Goal: Task Accomplishment & Management: Manage account settings

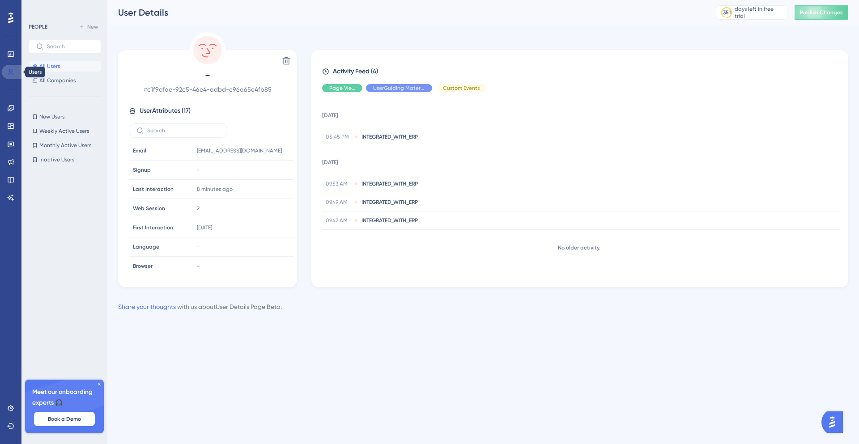
click at [15, 71] on link at bounding box center [12, 72] width 21 height 14
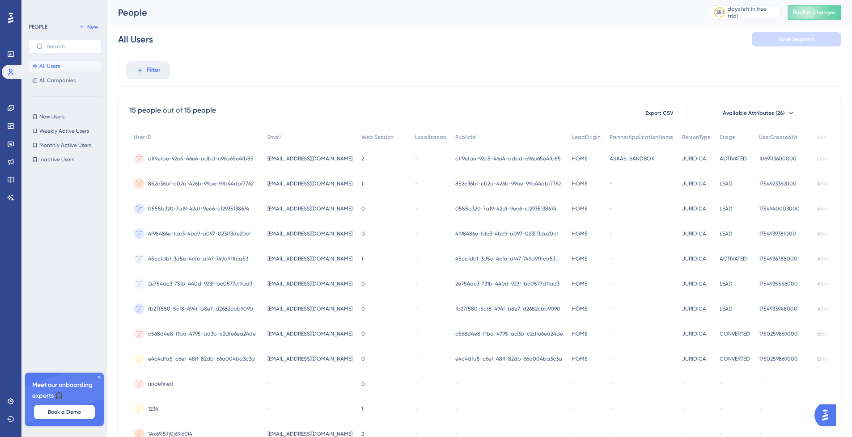
click at [293, 210] on span "[EMAIL_ADDRESS][DOMAIN_NAME]" at bounding box center [309, 208] width 85 height 7
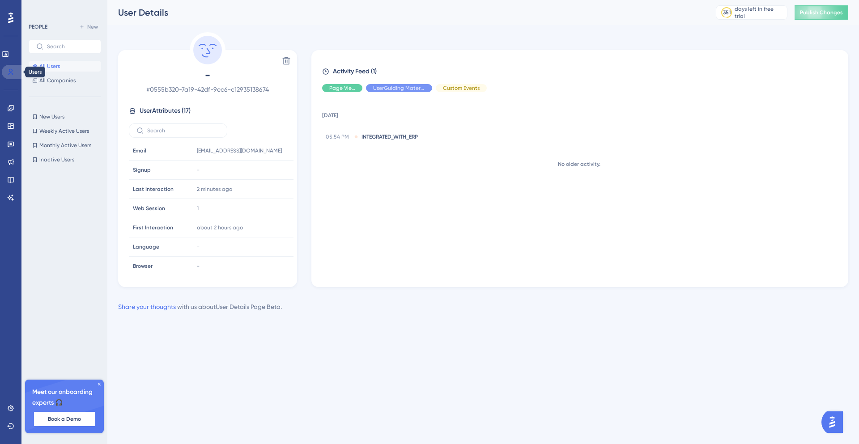
click at [8, 72] on icon at bounding box center [10, 71] width 7 height 7
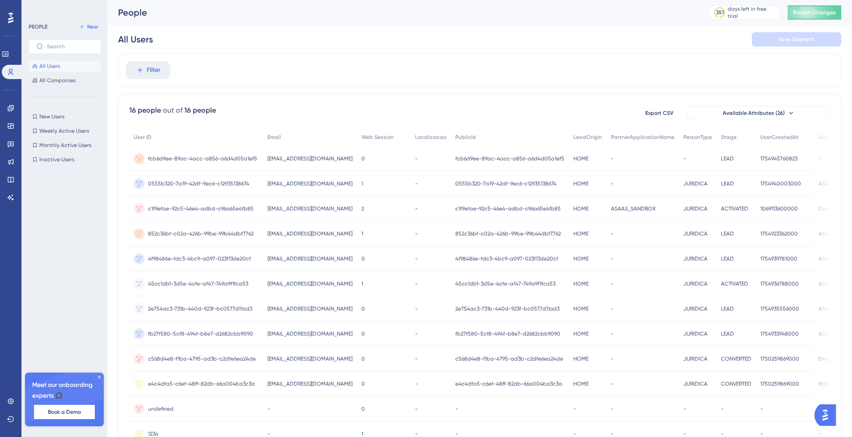
click at [282, 161] on span "[EMAIL_ADDRESS][DOMAIN_NAME]" at bounding box center [309, 158] width 85 height 7
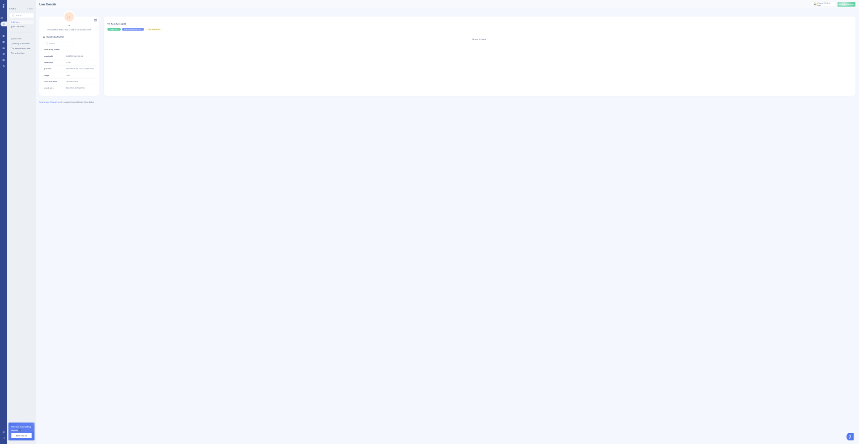
scroll to position [156, 0]
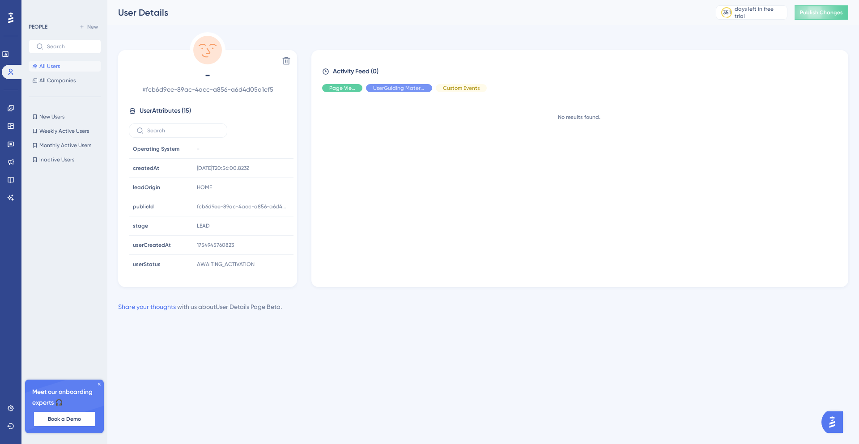
click at [517, 138] on div "No results found." at bounding box center [583, 186] width 522 height 174
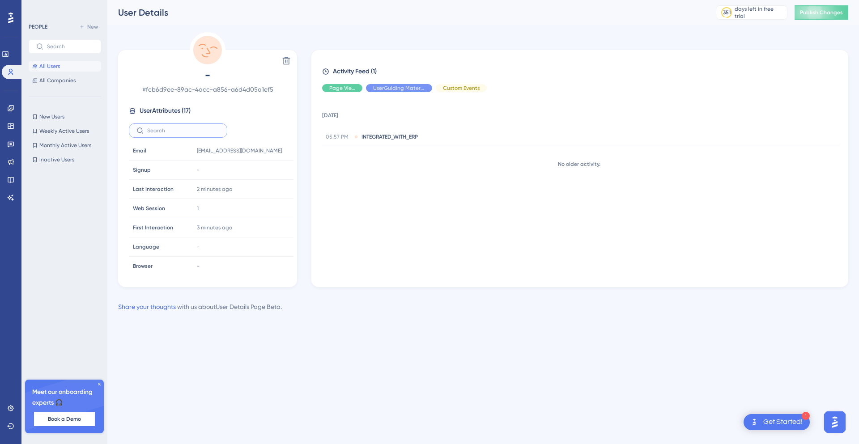
click at [182, 130] on input "text" at bounding box center [183, 130] width 72 height 6
type input "prop"
click at [50, 67] on span "All Users" at bounding box center [49, 66] width 21 height 7
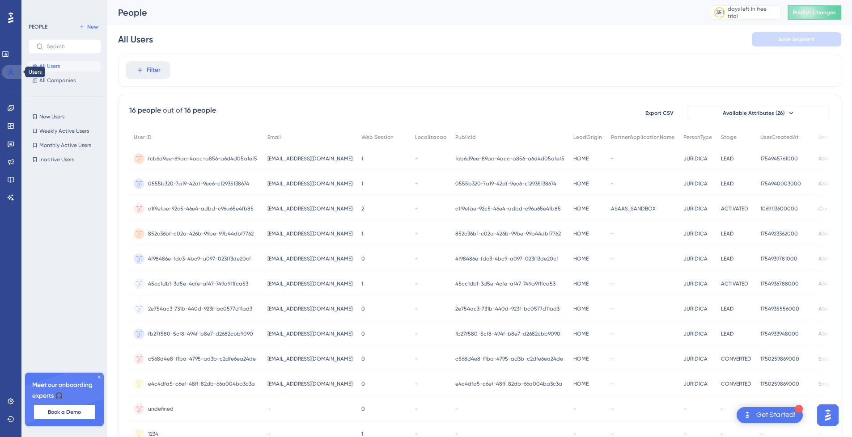
click at [13, 68] on link at bounding box center [12, 72] width 21 height 14
click at [226, 159] on span "fcb6d9ee-89ac-4acc-a856-a6d4d05a1ef5" at bounding box center [202, 158] width 109 height 7
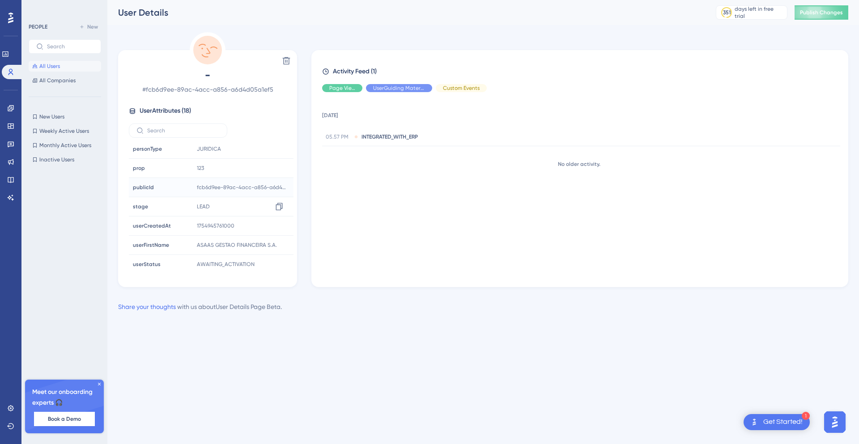
scroll to position [215, 0]
drag, startPoint x: 194, startPoint y: 165, endPoint x: 453, endPoint y: 185, distance: 260.6
click at [256, 164] on div "123 Copy 123" at bounding box center [241, 167] width 97 height 18
click at [483, 186] on div "11 August 2025 05.57 PM INTEGRATED_WITH_ERP No older activity." at bounding box center [583, 186] width 522 height 174
